Goal: Find specific page/section: Find specific page/section

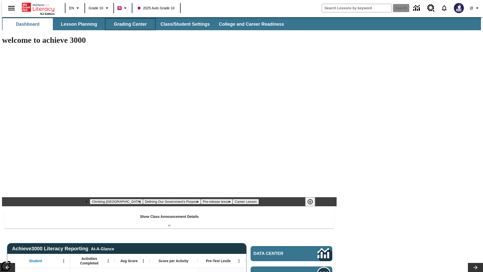
click at [128, 24] on button "Grading Center" at bounding box center [130, 24] width 50 height 12
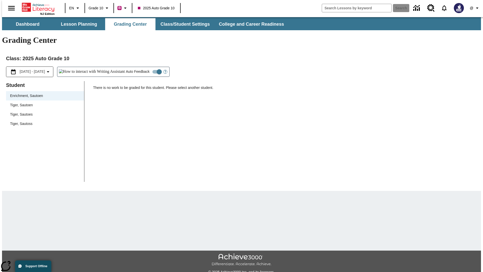
click at [43, 102] on span "Tiger, Sautoen" at bounding box center [45, 104] width 70 height 5
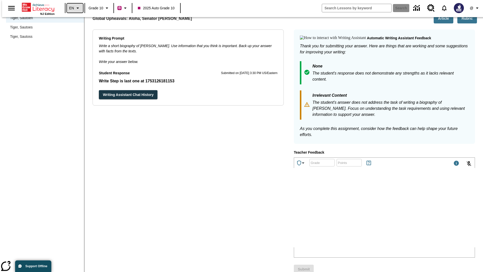
click at [75, 8] on icon "Language: EN, Select a language" at bounding box center [78, 8] width 6 height 6
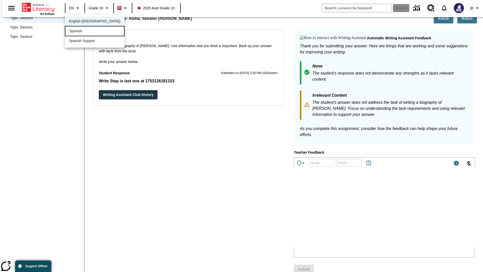
click at [84, 31] on div "Spanish" at bounding box center [95, 31] width 60 height 10
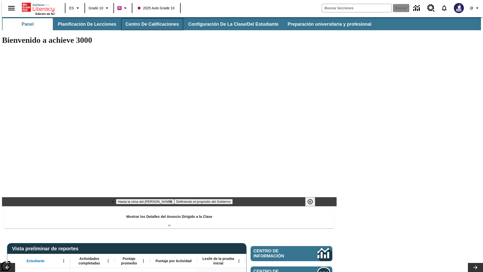
click at [148, 24] on button "Centro de calificaciones" at bounding box center [152, 24] width 62 height 12
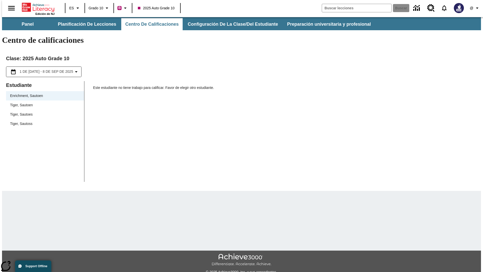
click at [43, 102] on span "Tiger, Sautoen" at bounding box center [45, 104] width 70 height 5
